Goal: Information Seeking & Learning: Learn about a topic

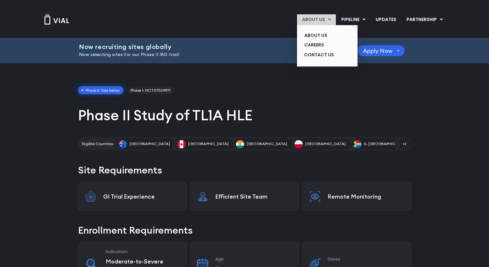
click at [325, 19] on link "ABOUT US" at bounding box center [316, 19] width 39 height 11
click at [324, 34] on link "ABOUT US" at bounding box center [322, 36] width 46 height 10
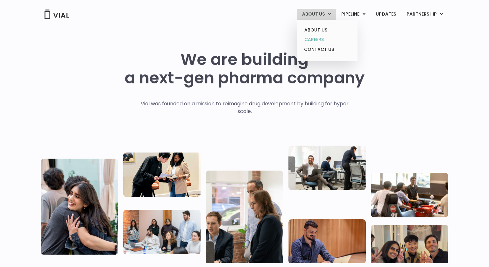
click at [321, 38] on link "CAREERS" at bounding box center [327, 40] width 56 height 10
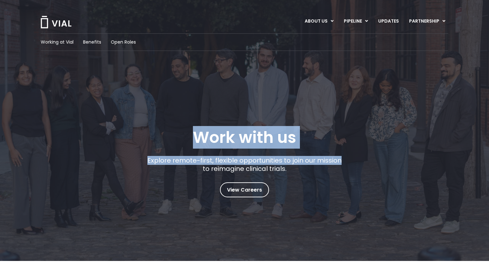
drag, startPoint x: 191, startPoint y: 137, endPoint x: 350, endPoint y: 144, distance: 159.3
click at [350, 144] on div "Work with us Explore remote-first, flexible opportunities to join our mission t…" at bounding box center [245, 162] width 408 height 69
click at [320, 133] on div "Work with us Explore remote-first, flexible opportunities to join our mission t…" at bounding box center [244, 162] width 199 height 69
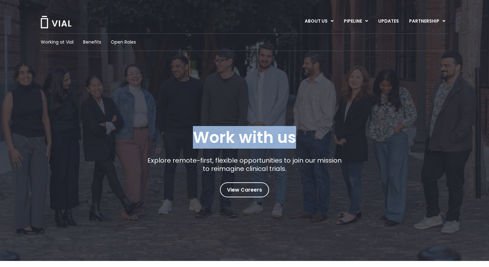
drag, startPoint x: 301, startPoint y: 138, endPoint x: 178, endPoint y: 124, distance: 123.6
click at [178, 124] on div "Working at Vial Benefits Open Roles Work with us Explore remote-first, flexible…" at bounding box center [245, 115] width 408 height 164
copy h1 "Work with us"
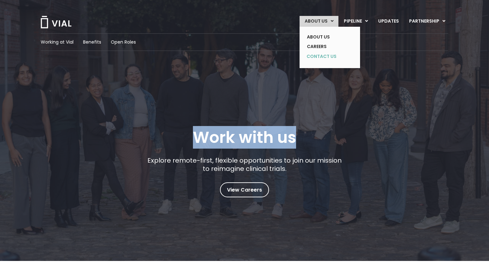
click at [323, 55] on link "CONTACT US" at bounding box center [325, 57] width 46 height 10
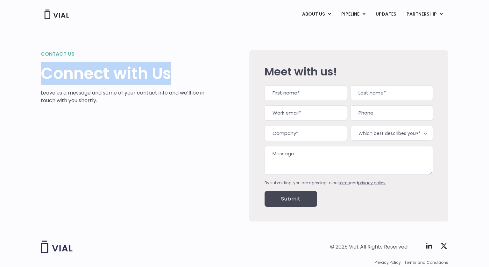
drag, startPoint x: 174, startPoint y: 75, endPoint x: 1, endPoint y: 73, distance: 172.6
click at [1, 73] on div "Contact us Connect with Us Leave us a message and some of your contact info and…" at bounding box center [244, 128] width 489 height 202
copy h1 "Connect with Us"
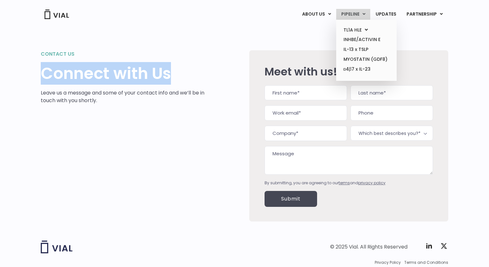
click at [355, 14] on link "PIPELINE" at bounding box center [353, 14] width 34 height 11
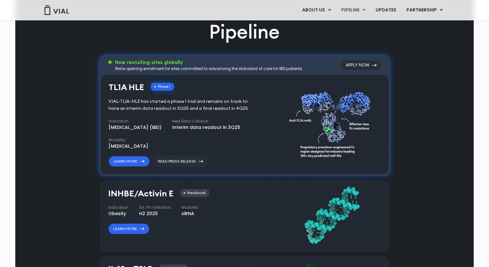
scroll to position [345, 0]
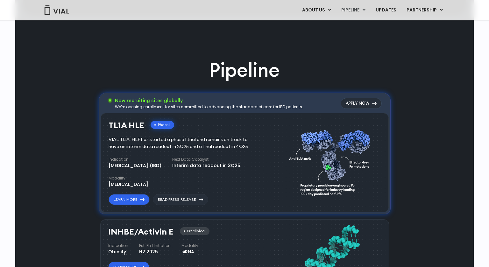
drag, startPoint x: 195, startPoint y: 75, endPoint x: 300, endPoint y: 81, distance: 104.9
copy div "Pipeline Now recruiting sites globally"
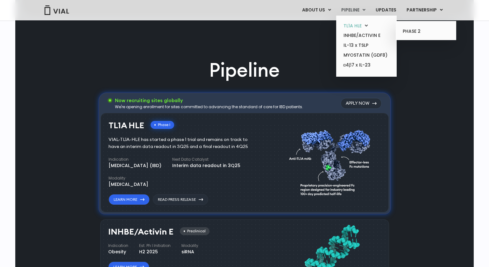
click at [360, 24] on link "TL1A HLE" at bounding box center [366, 26] width 56 height 10
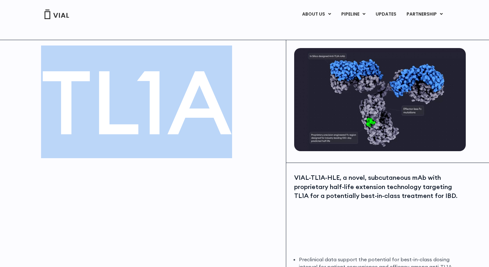
drag, startPoint x: 49, startPoint y: 116, endPoint x: 237, endPoint y: 109, distance: 188.3
click at [237, 109] on h1 "TL1A" at bounding box center [160, 102] width 238 height 89
copy h1 "TL1A"
